Goal: Transaction & Acquisition: Purchase product/service

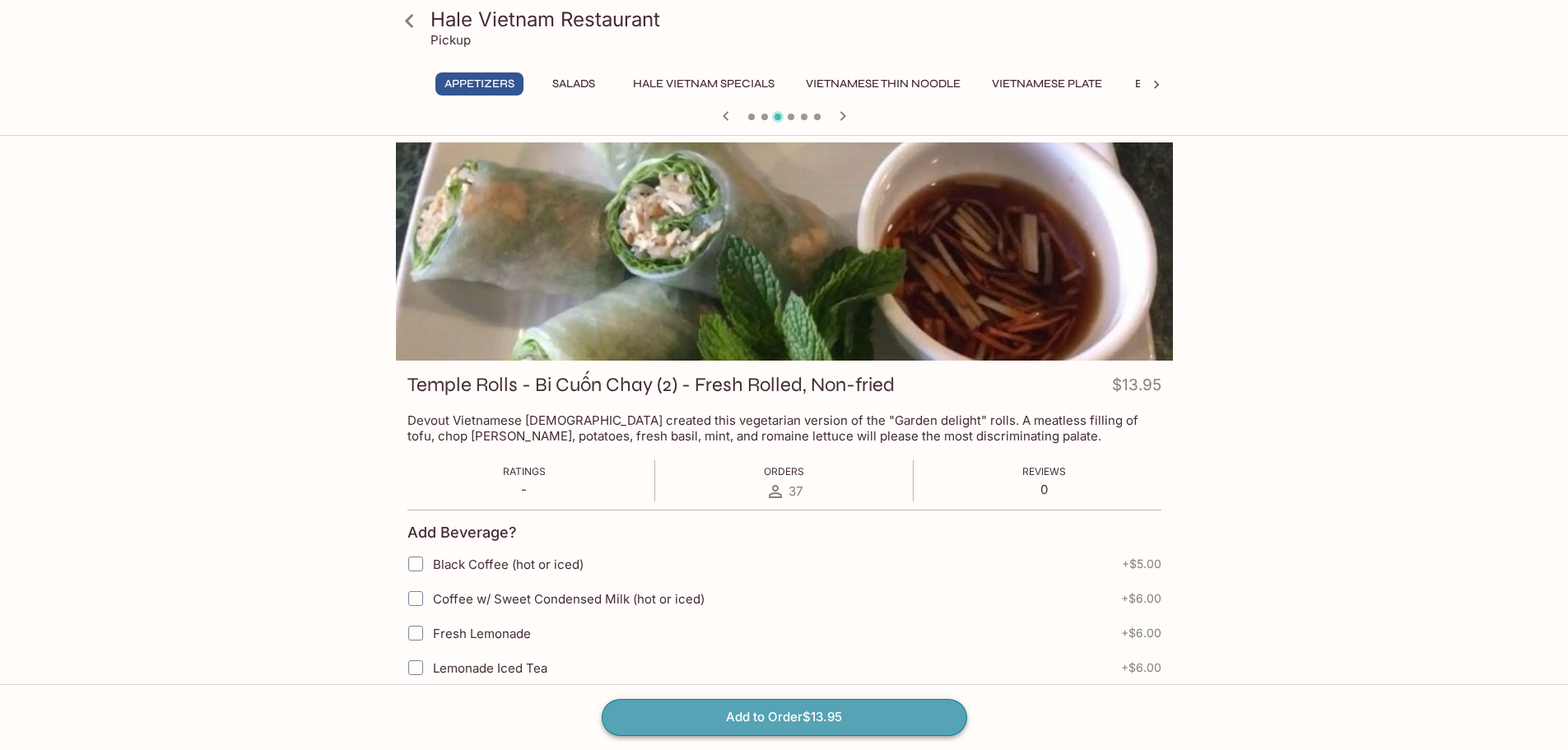
click at [804, 710] on button "Add to Order $13.95" at bounding box center [784, 717] width 365 height 36
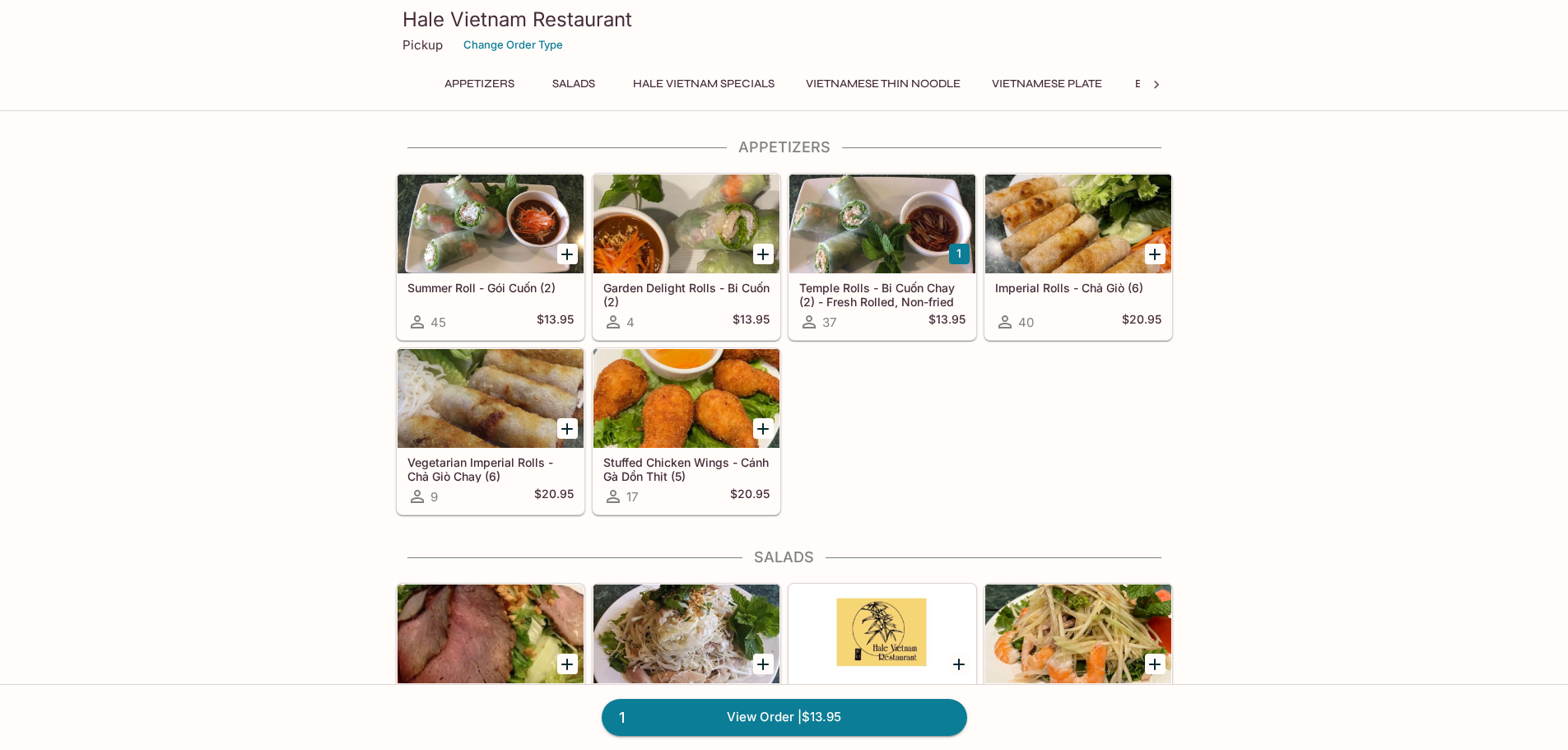
click at [902, 233] on div at bounding box center [883, 224] width 186 height 99
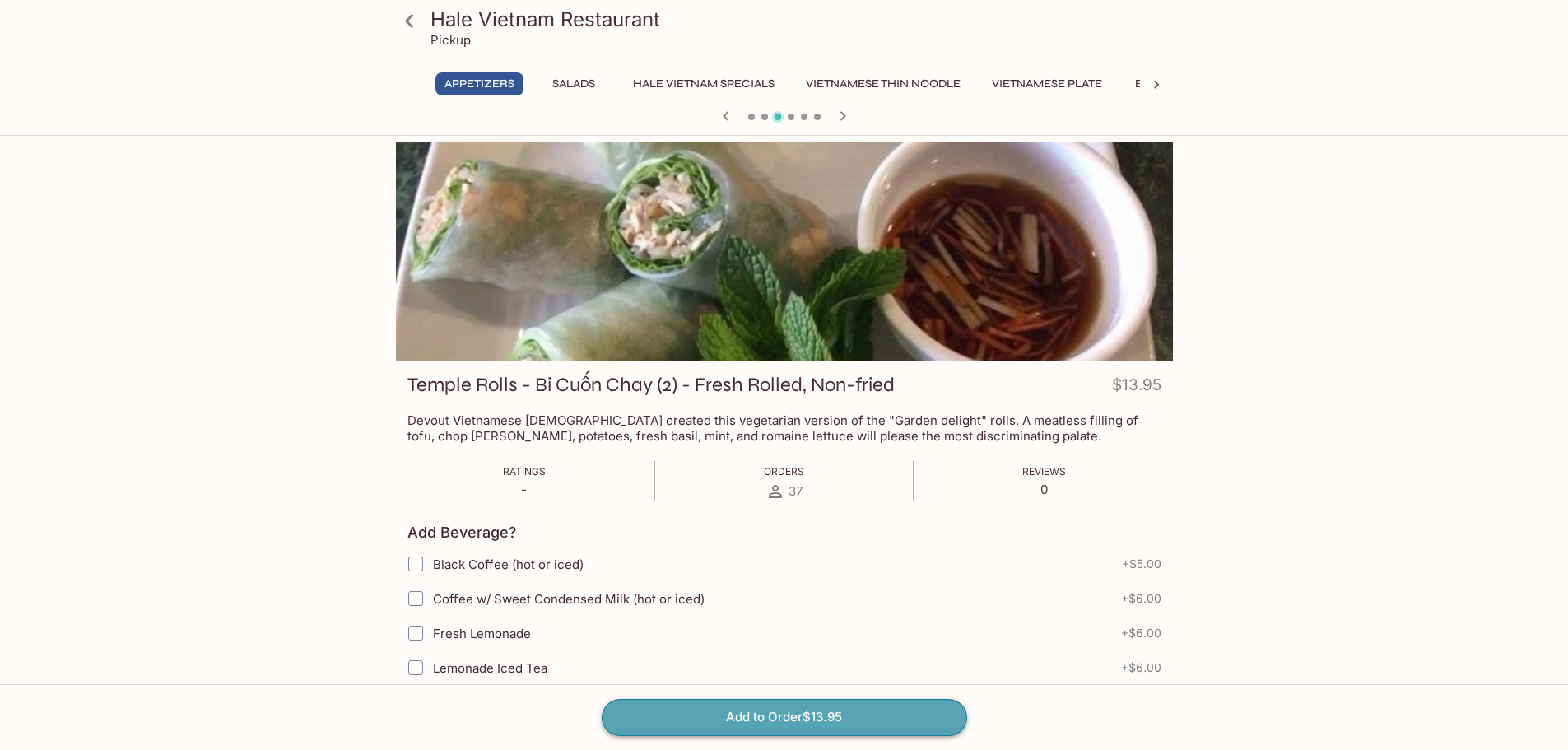
click at [902, 712] on button "Add to Order $13.95" at bounding box center [784, 717] width 365 height 36
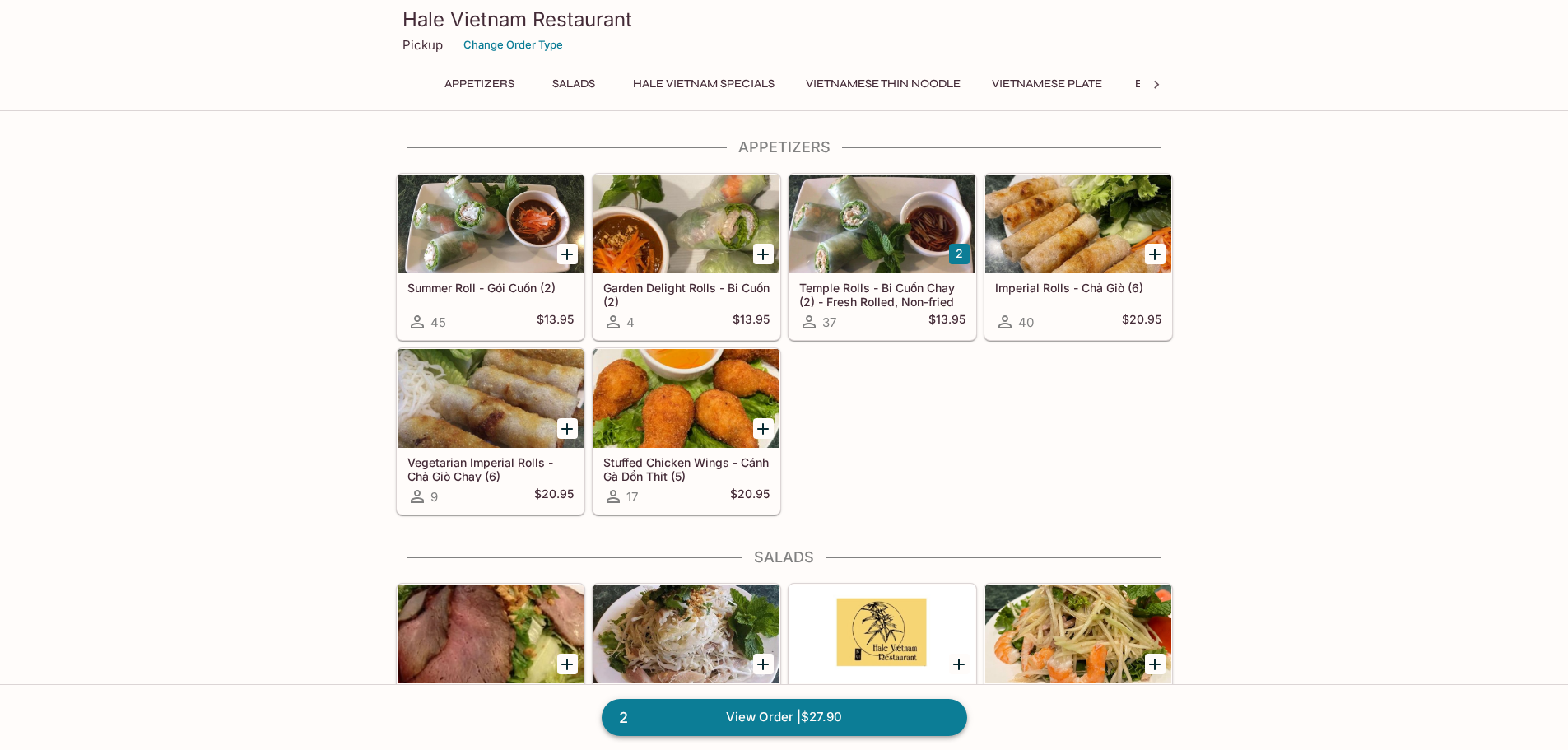
click at [793, 723] on link "2 View Order | $27.90" at bounding box center [784, 717] width 365 height 36
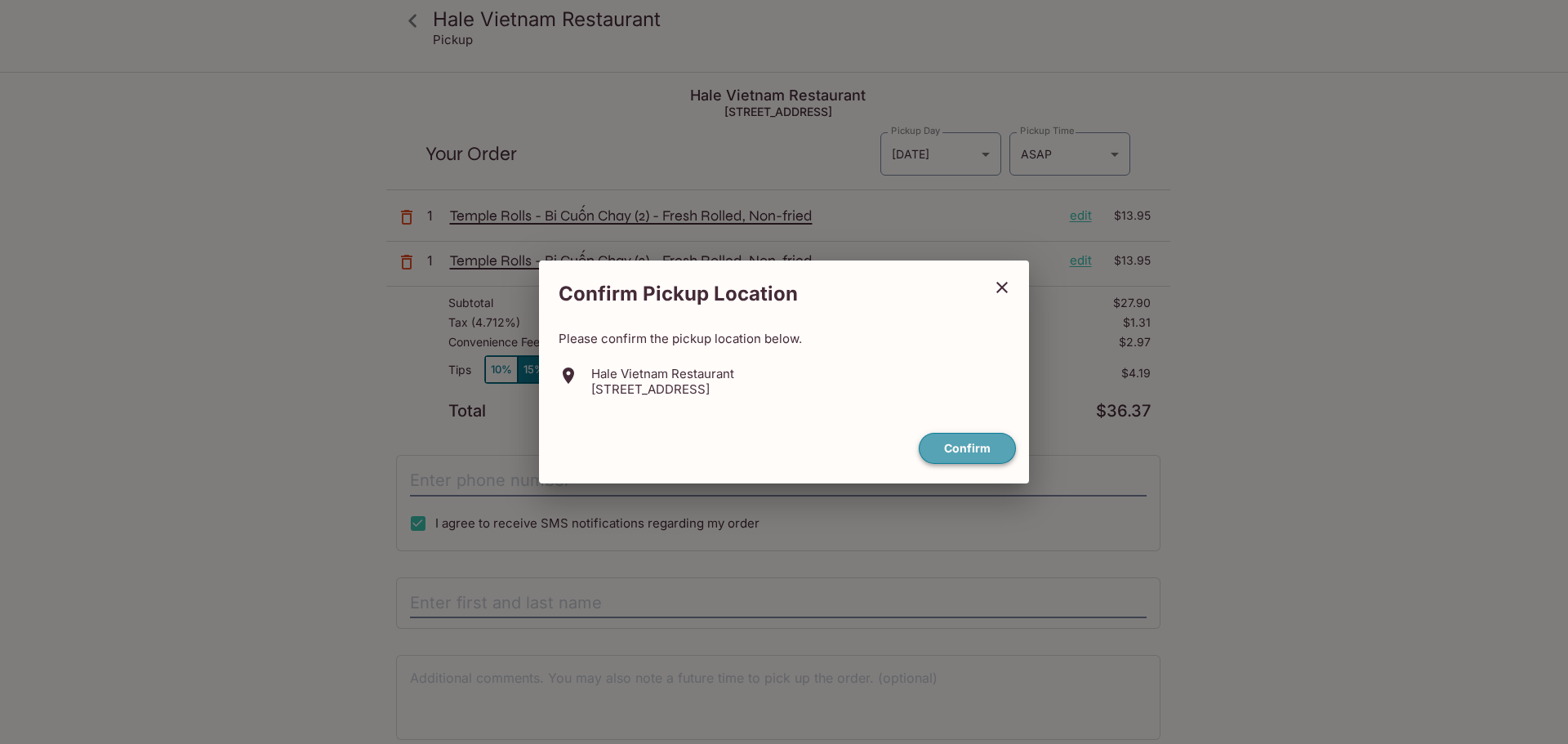
click at [974, 448] on button "Confirm" at bounding box center [968, 448] width 97 height 32
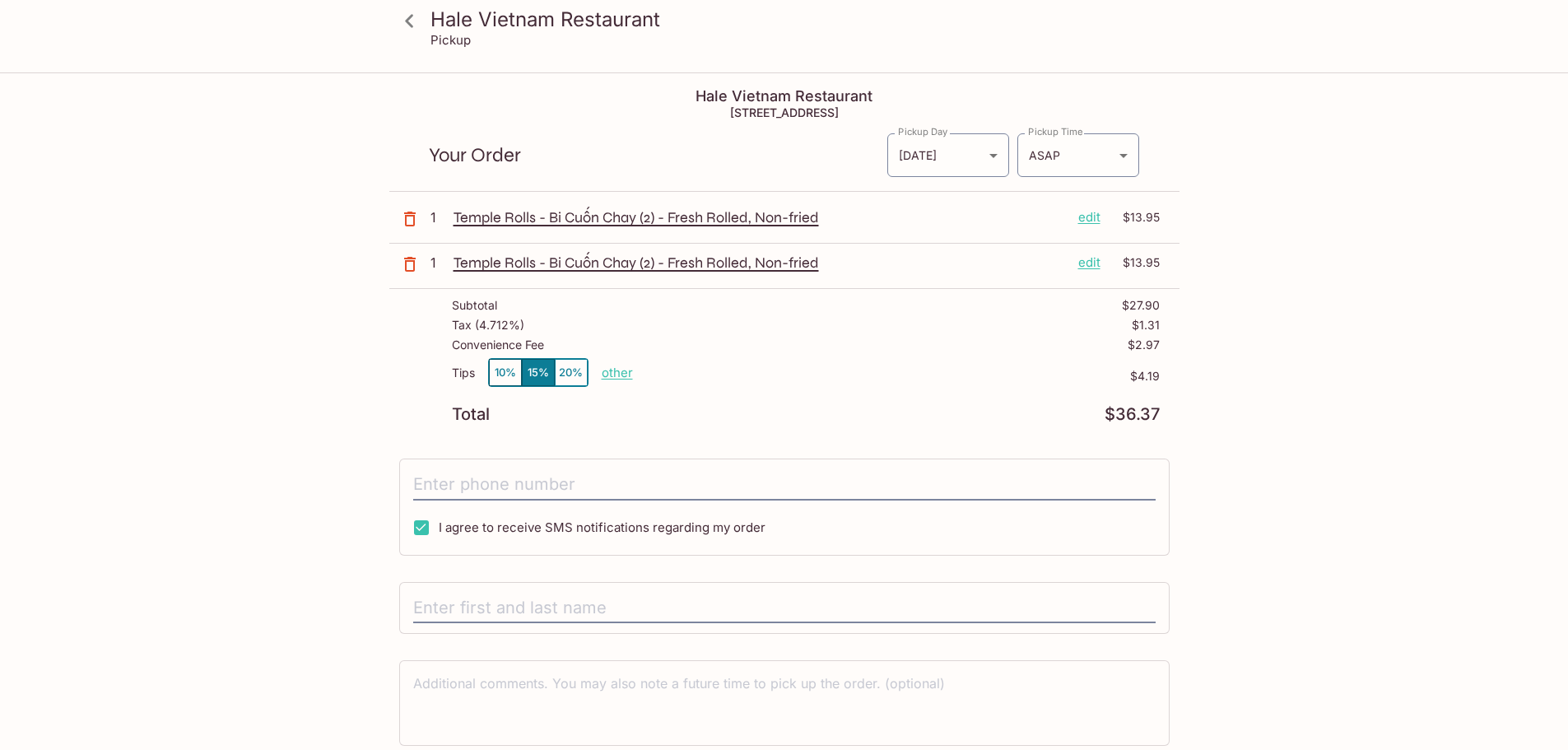
click at [408, 219] on icon "button" at bounding box center [410, 219] width 20 height 20
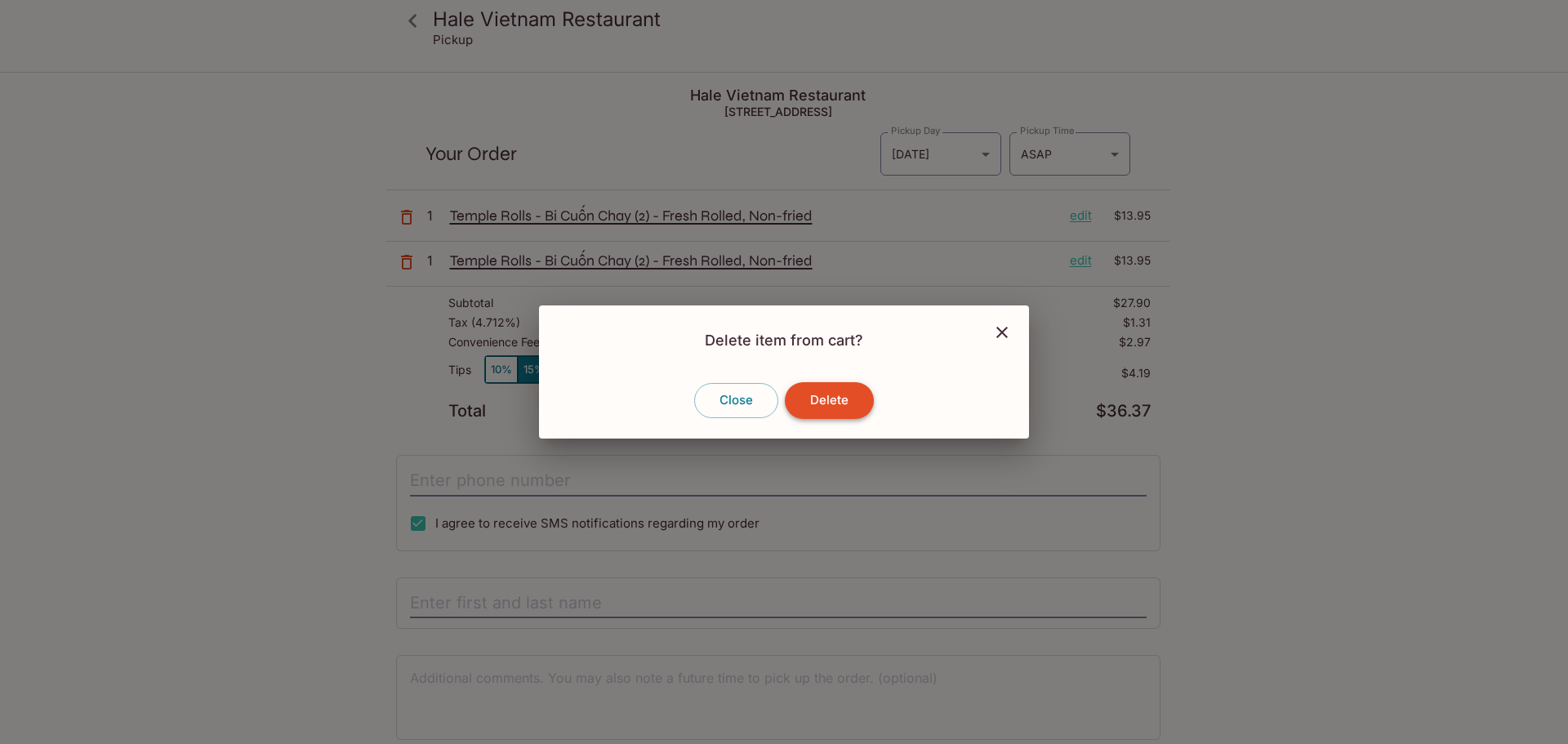
click at [851, 399] on button "Delete" at bounding box center [829, 400] width 89 height 36
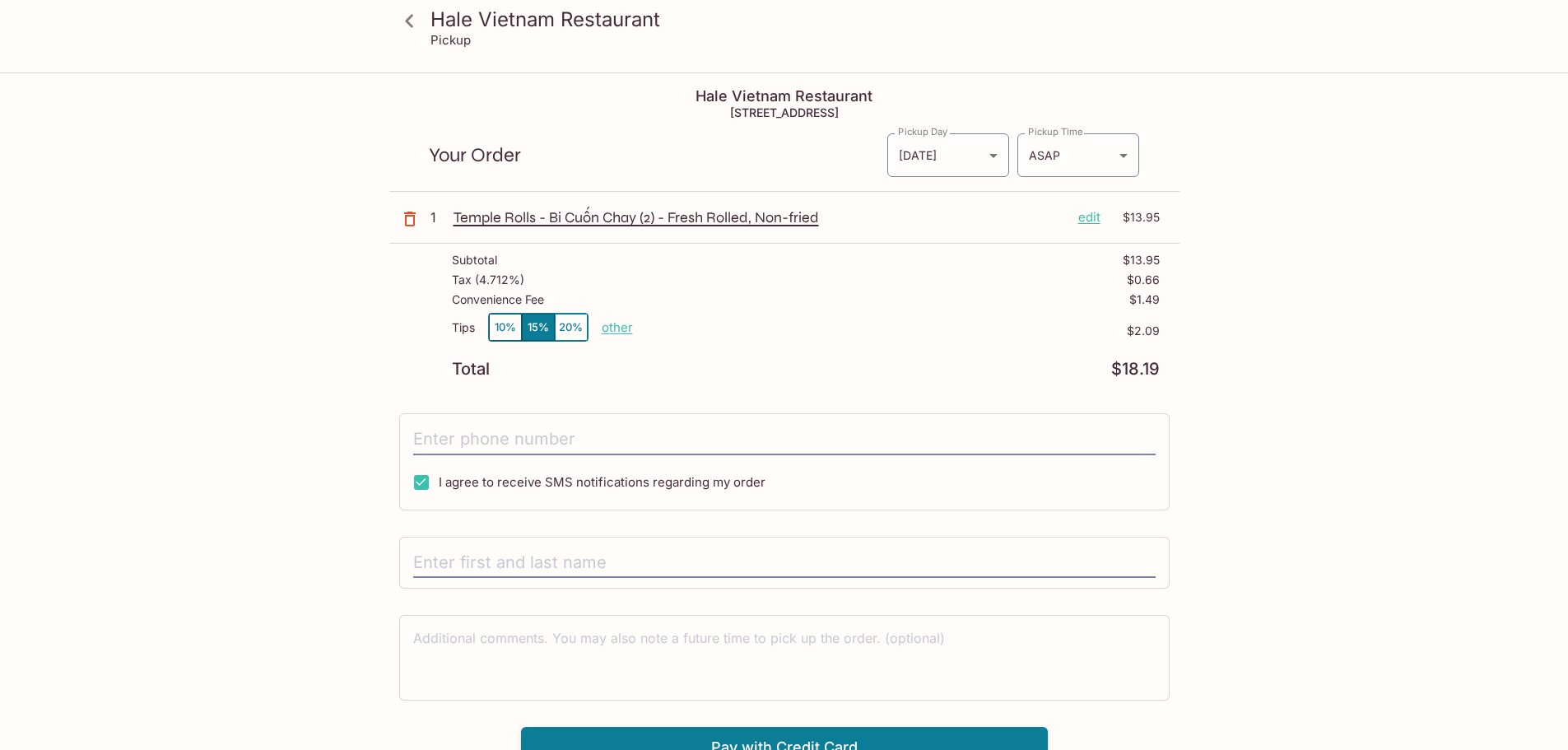
click at [497, 325] on button "10%" at bounding box center [505, 327] width 33 height 28
click at [519, 437] on input "tel" at bounding box center [784, 439] width 742 height 31
type input "[PHONE_NUMBER]"
click at [580, 571] on input "text" at bounding box center [784, 563] width 742 height 31
type input "[PERSON_NAME]"
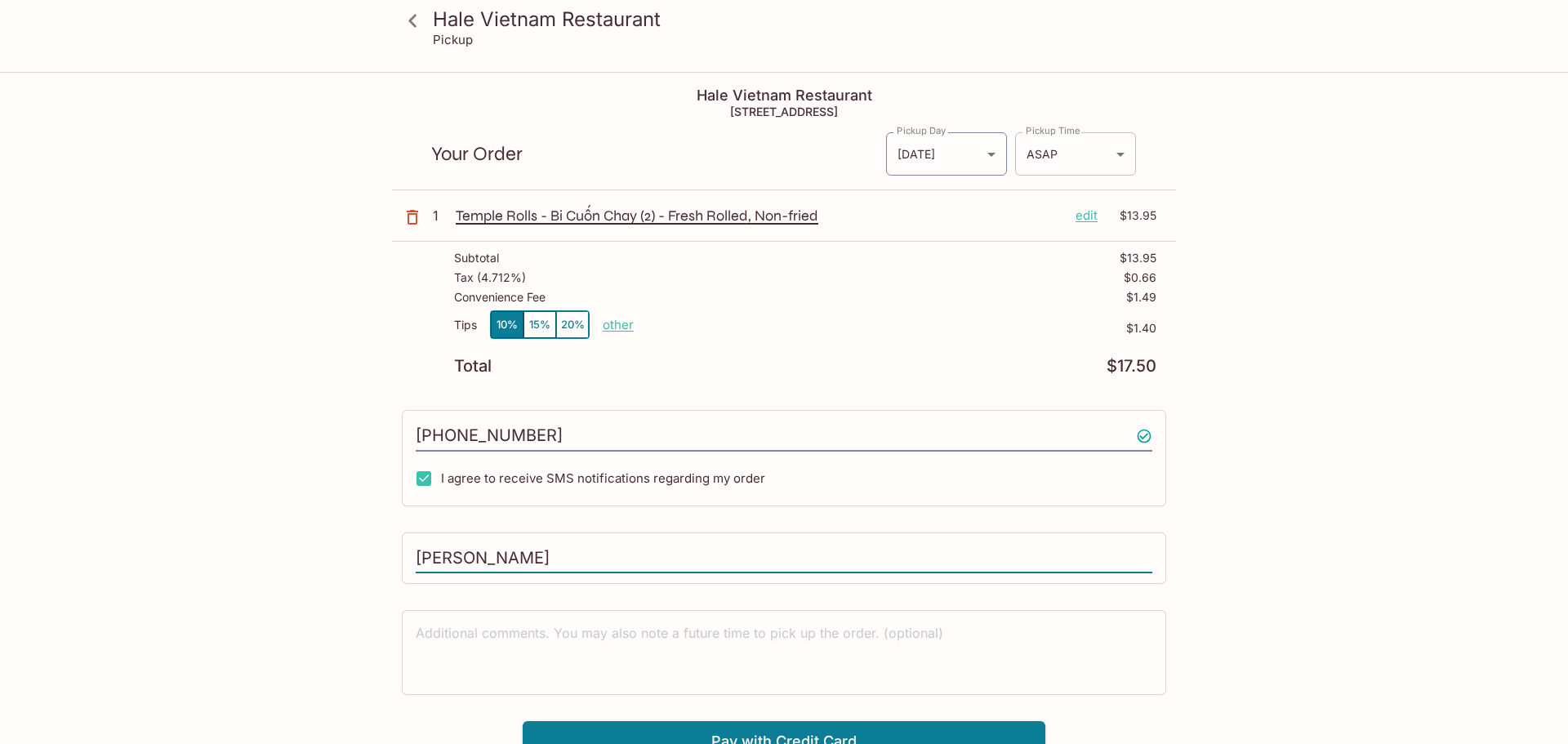
click at [1088, 148] on body "[PERSON_NAME] Vietnam Restaurant Pickup [PERSON_NAME] [GEOGRAPHIC_DATA] Restaur…" at bounding box center [784, 445] width 1568 height 744
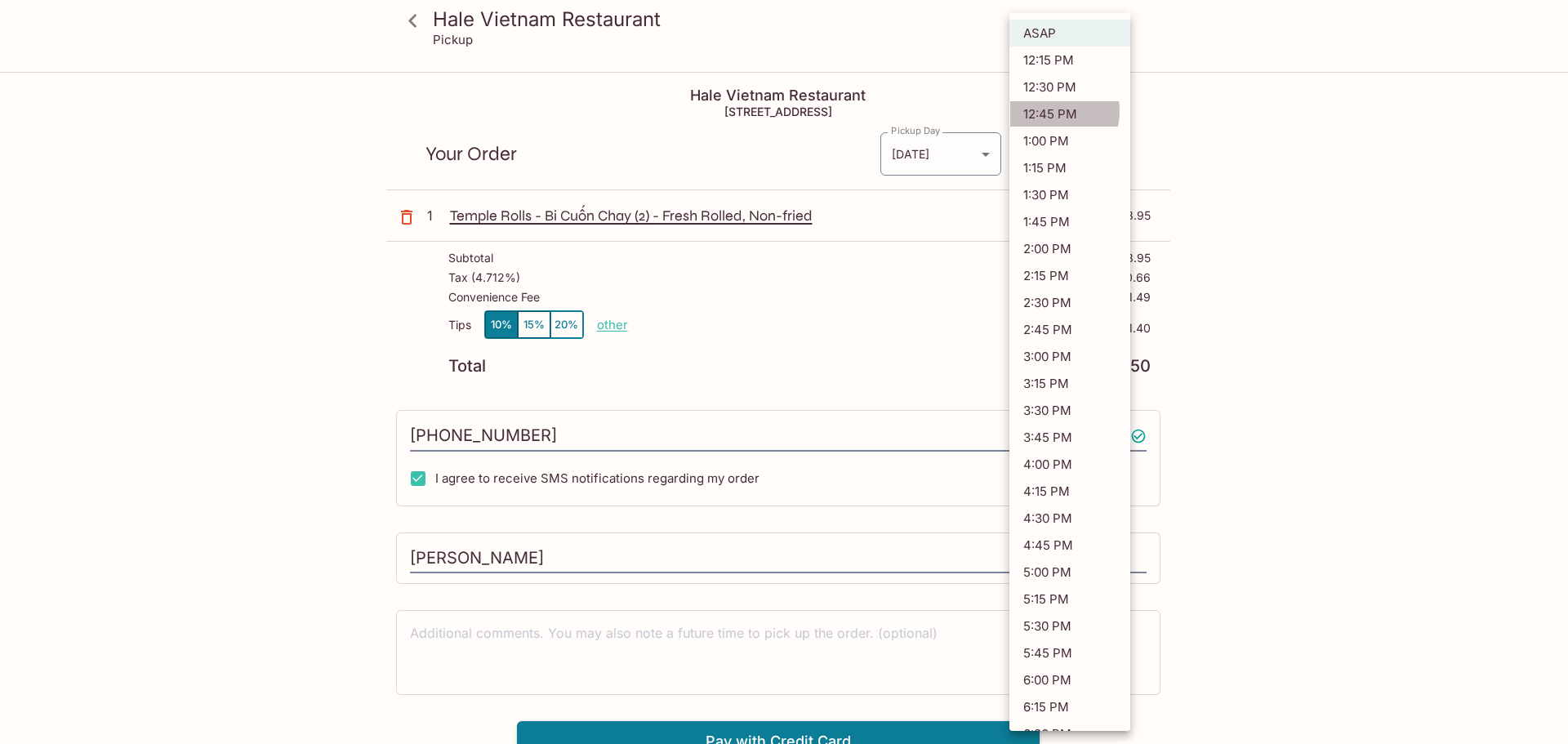
click at [1051, 111] on li "12:45 PM" at bounding box center [1069, 114] width 120 height 27
type input "[DATE]T22:45:33.376036Z"
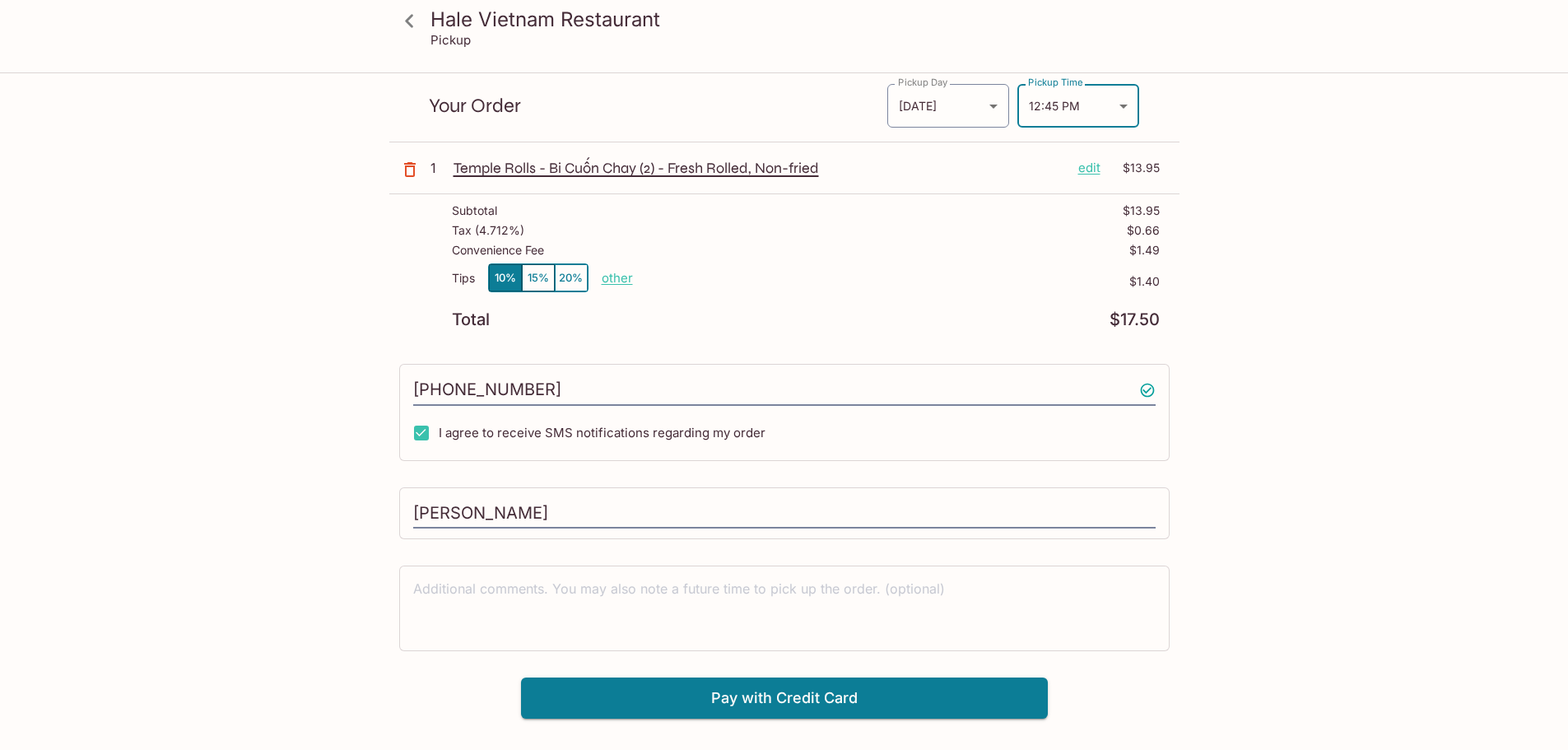
scroll to position [74, 0]
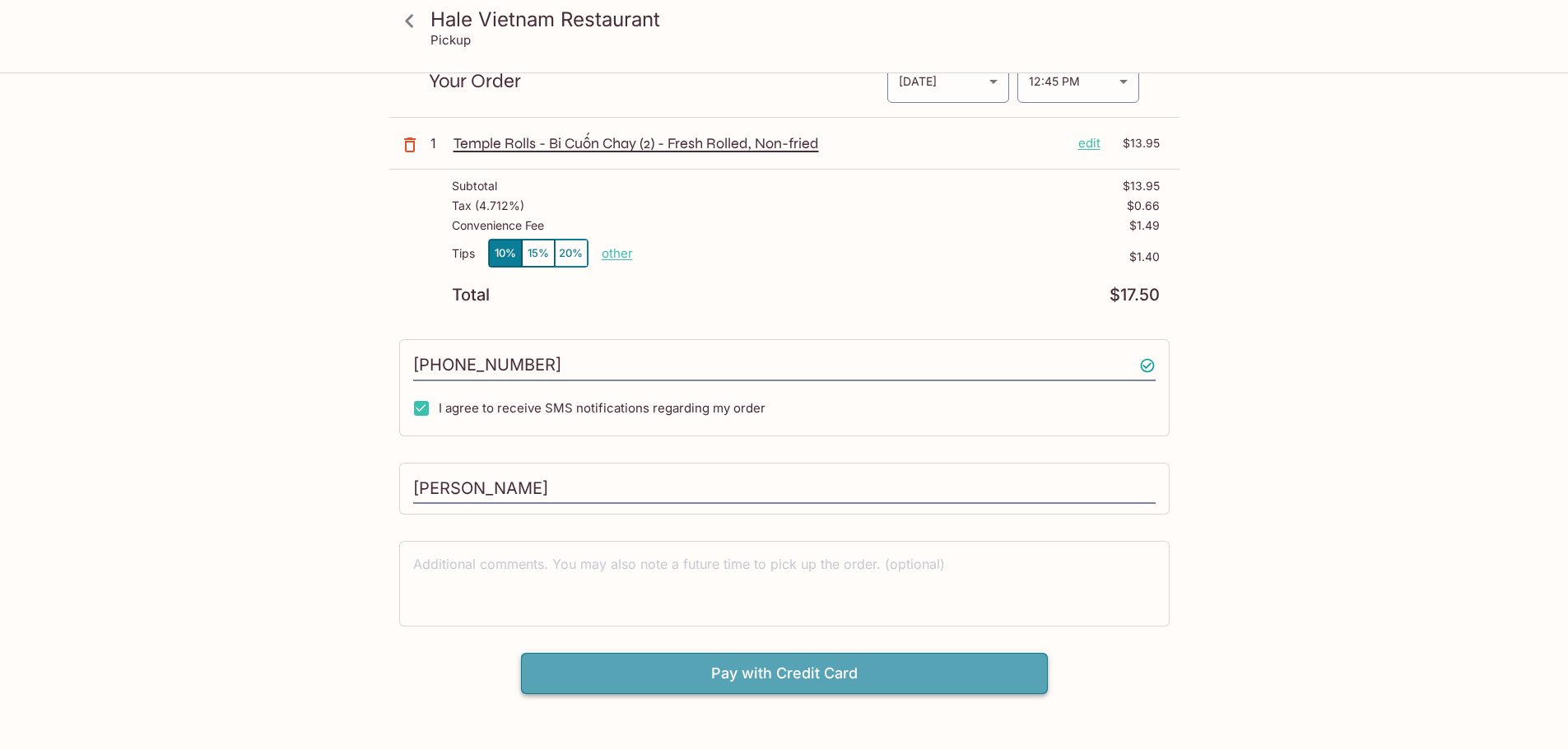
click at [705, 666] on button "Pay with Credit Card" at bounding box center [784, 673] width 527 height 41
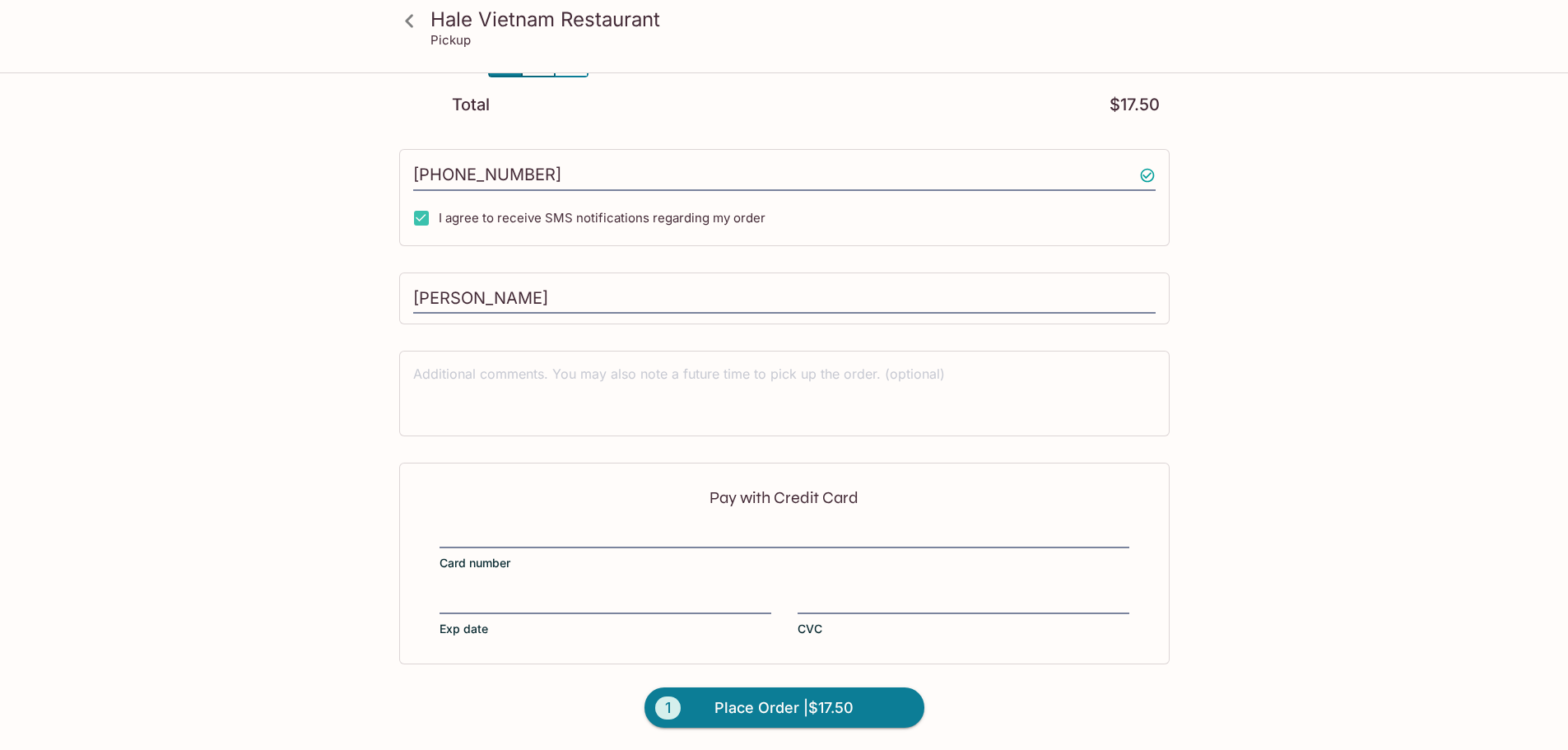
scroll to position [265, 0]
click at [579, 523] on div "Pay with Credit Card Card number Exp date CVC" at bounding box center [784, 561] width 771 height 201
click at [579, 525] on div at bounding box center [784, 536] width 690 height 23
click at [579, 525] on input "Card number" at bounding box center [784, 525] width 690 height 1
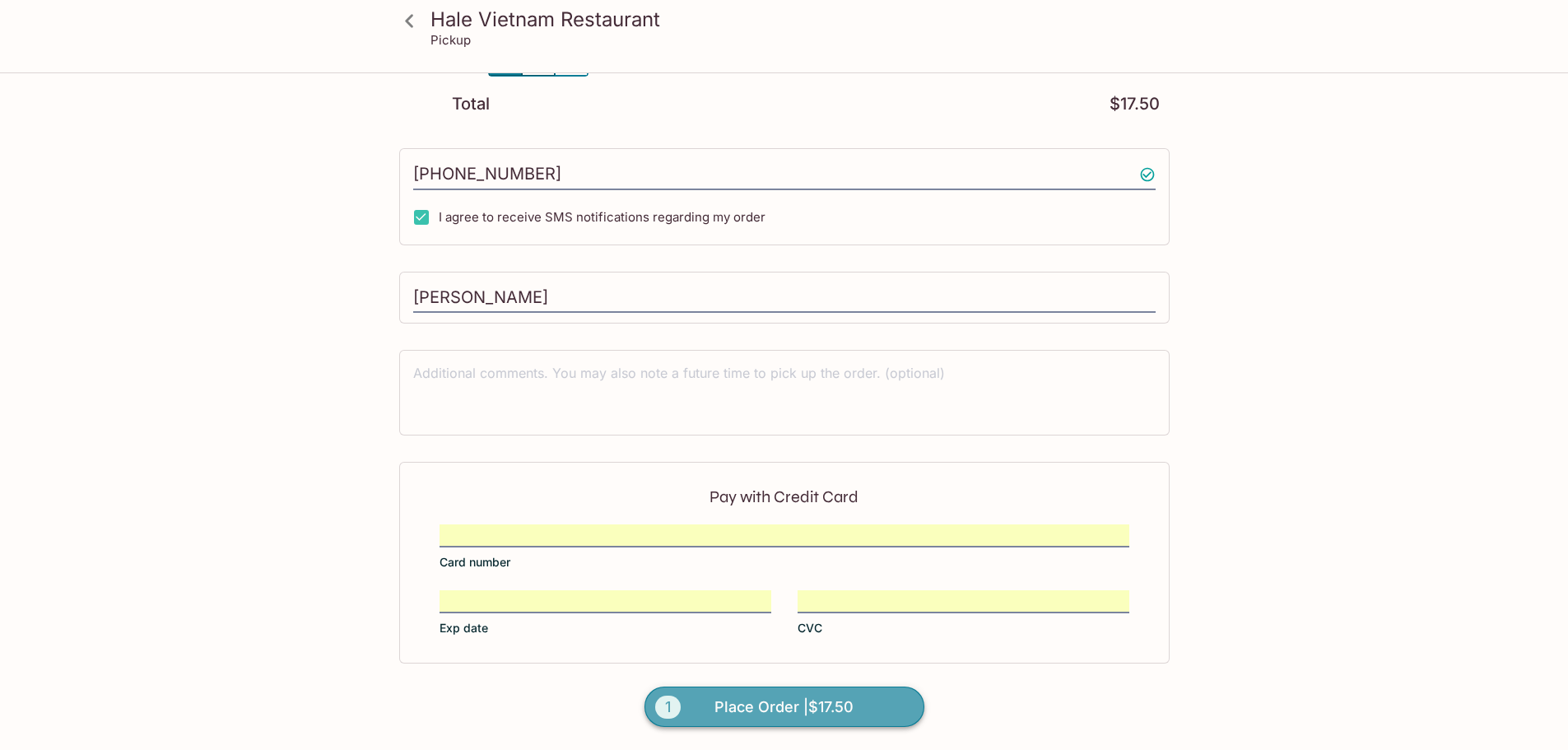
click at [786, 710] on span "Place Order | $17.50" at bounding box center [784, 707] width 139 height 27
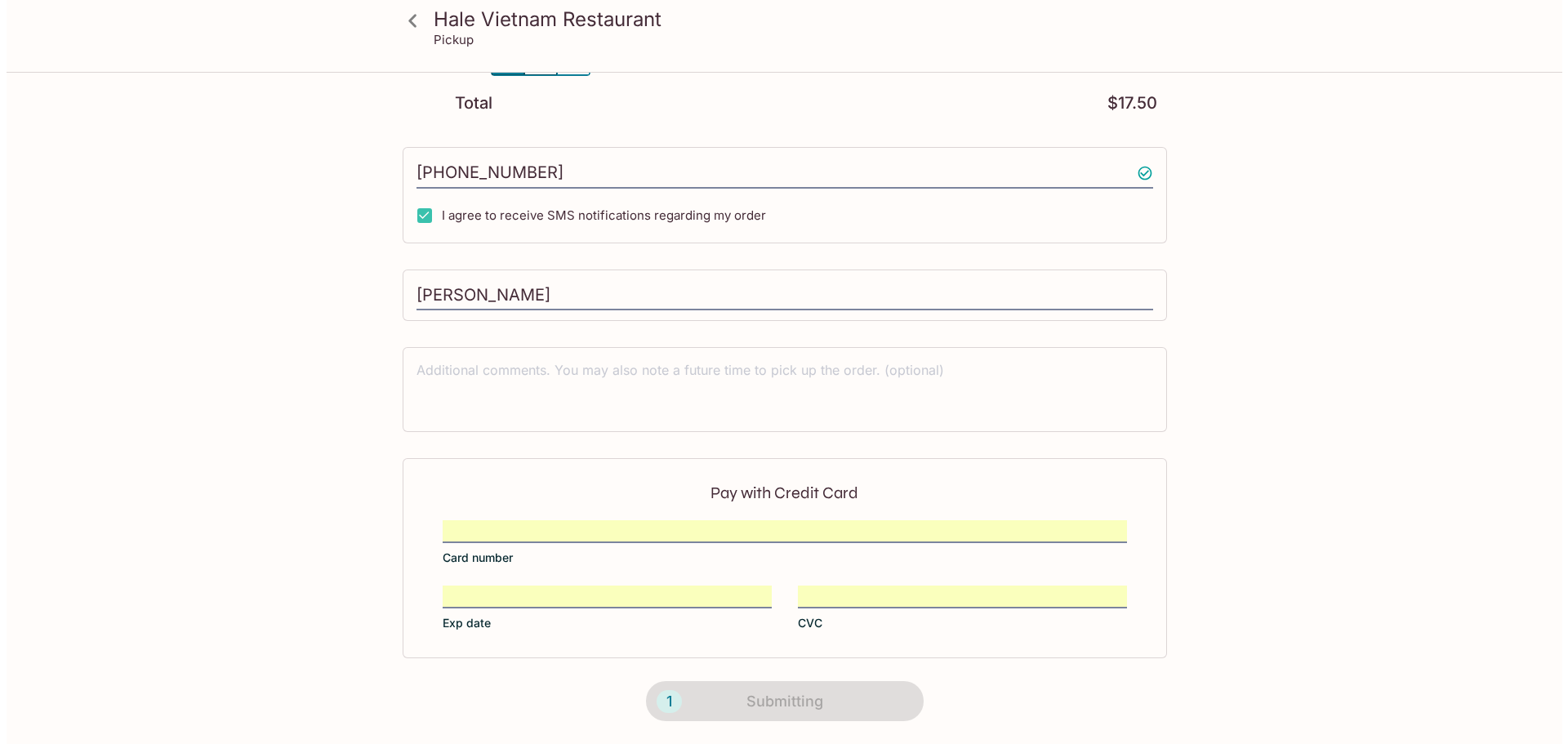
scroll to position [0, 0]
